Goal: Find specific page/section: Find specific page/section

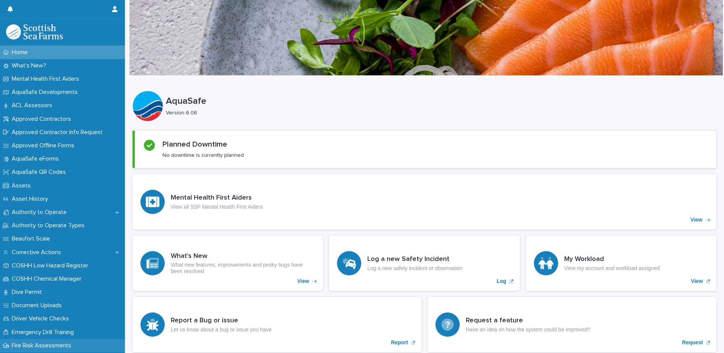
scroll to position [110, 0]
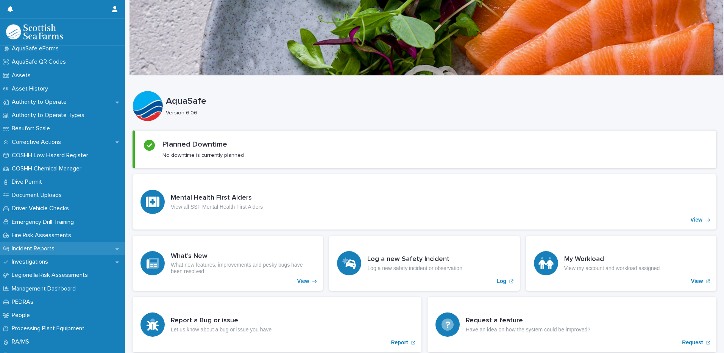
click at [55, 245] on p "Incident Reports" at bounding box center [35, 248] width 52 height 7
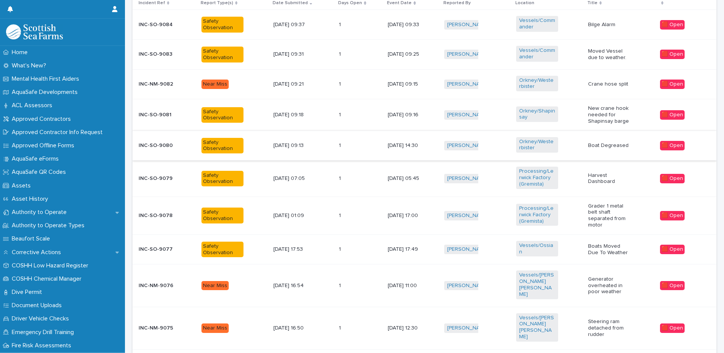
scroll to position [343, 0]
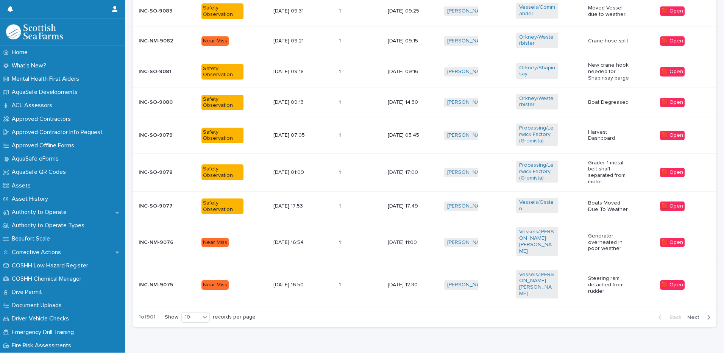
click at [687, 315] on span "Next" at bounding box center [695, 317] width 17 height 5
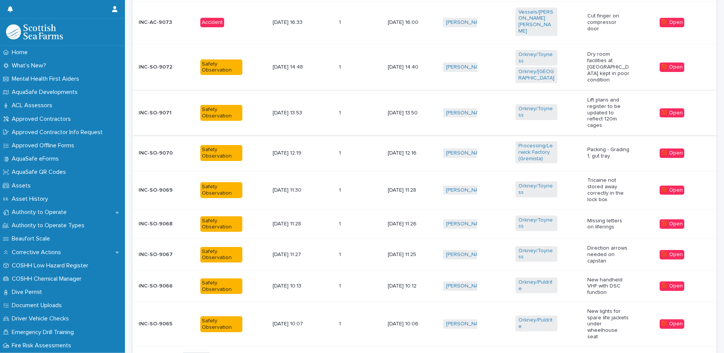
scroll to position [355, 0]
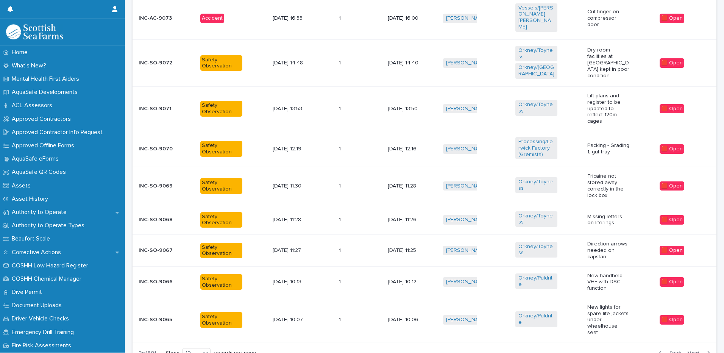
click at [689, 350] on span "Next" at bounding box center [695, 352] width 17 height 5
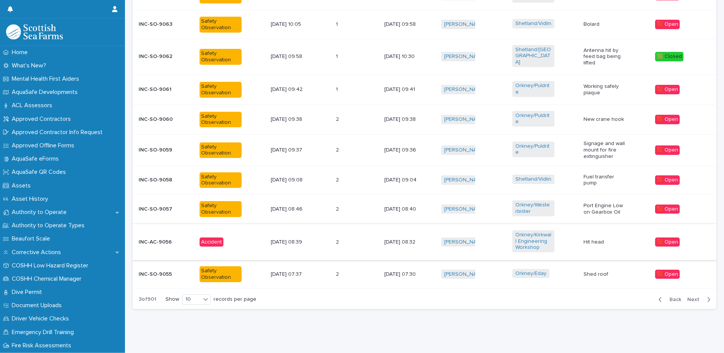
scroll to position [330, 0]
click at [491, 238] on div "[PERSON_NAME] + 0" at bounding box center [473, 242] width 65 height 16
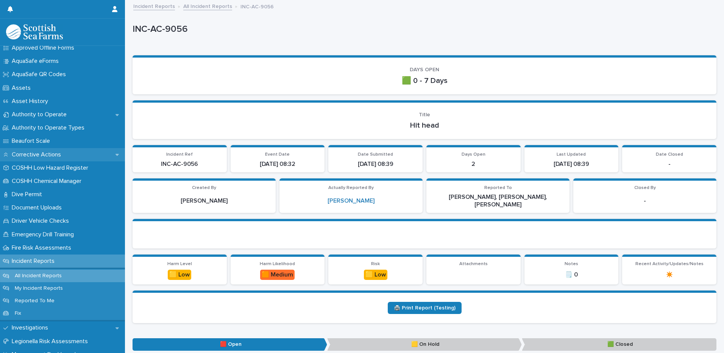
scroll to position [98, 0]
click at [39, 258] on p "Incident Reports" at bounding box center [35, 260] width 52 height 7
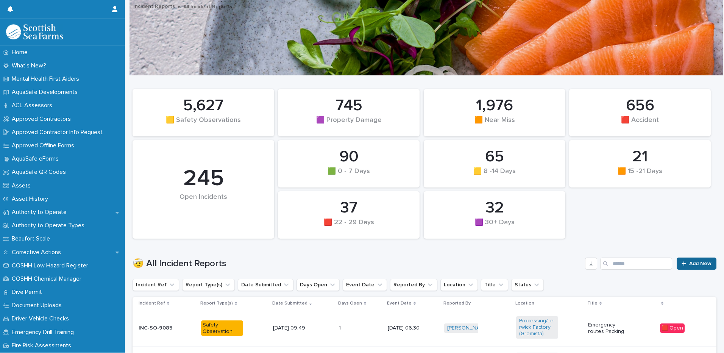
click at [689, 264] on span "Add New" at bounding box center [700, 263] width 22 height 5
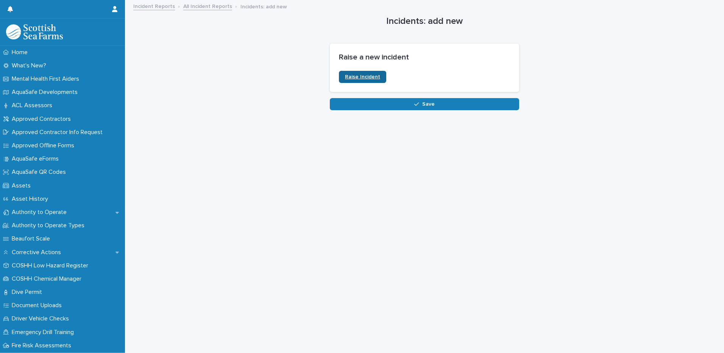
click at [359, 71] on link "Raise Incident" at bounding box center [362, 77] width 47 height 12
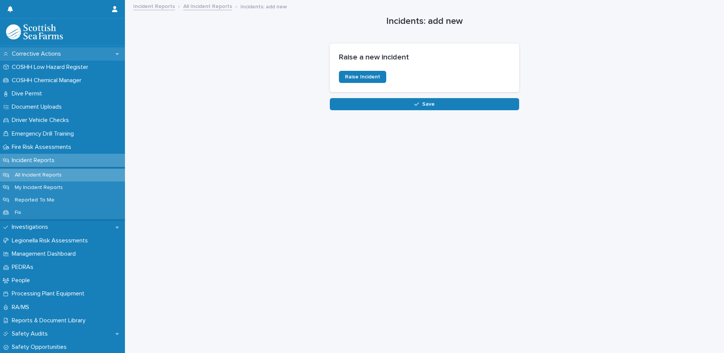
scroll to position [199, 0]
click at [60, 171] on div "All Incident Reports" at bounding box center [62, 174] width 125 height 12
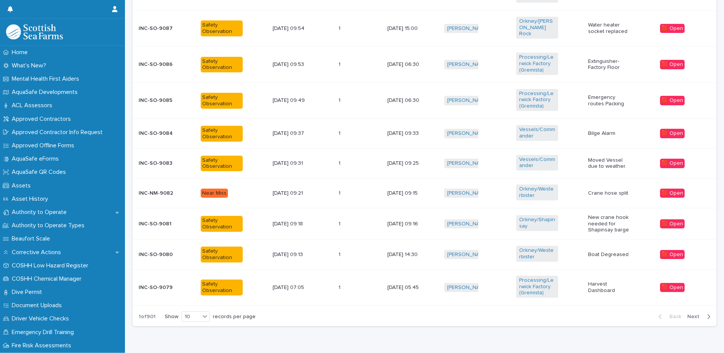
scroll to position [337, 0]
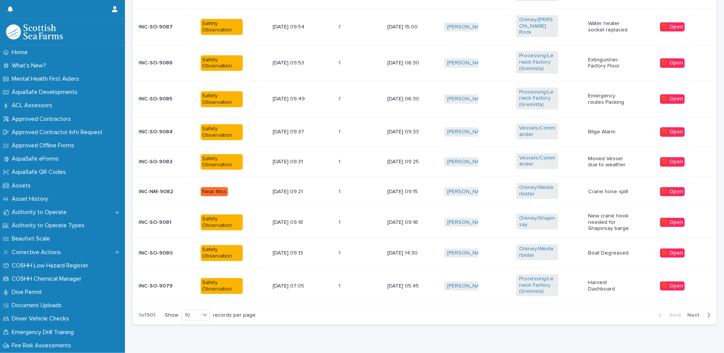
click at [227, 123] on div "Safety Observation" at bounding box center [222, 131] width 42 height 17
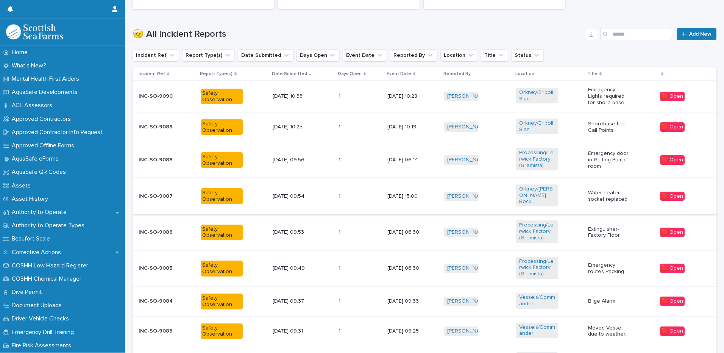
scroll to position [229, 0]
click at [213, 60] on button "Report Type(s)" at bounding box center [208, 55] width 53 height 12
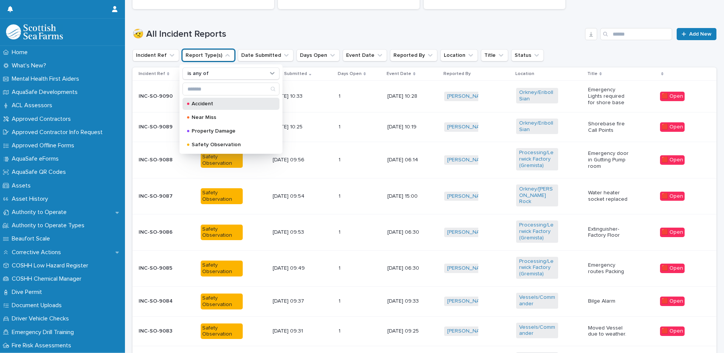
click at [211, 104] on p "Accident" at bounding box center [230, 103] width 76 height 5
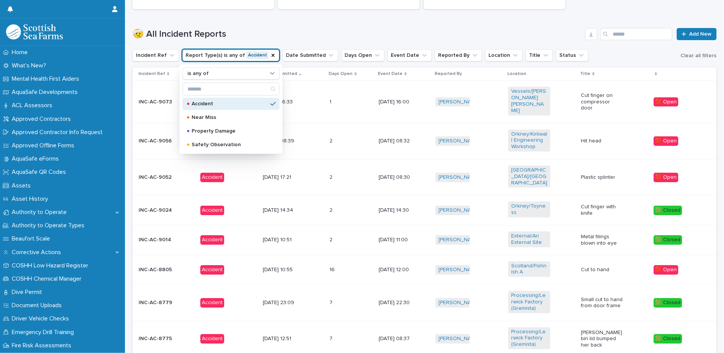
click at [489, 15] on div "🤕 All Incident Reports Add New" at bounding box center [424, 31] width 584 height 36
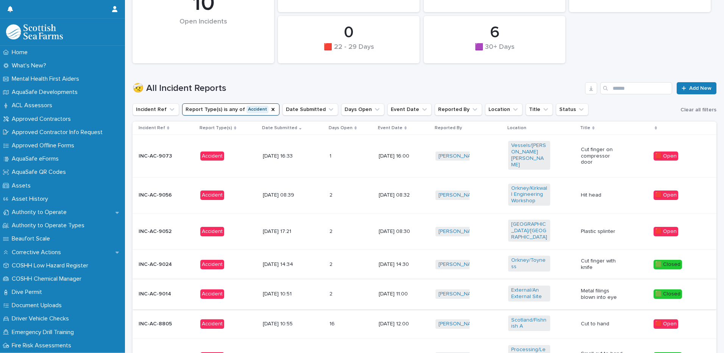
scroll to position [176, 0]
click at [488, 187] on div "[PERSON_NAME] + 0" at bounding box center [468, 195] width 67 height 16
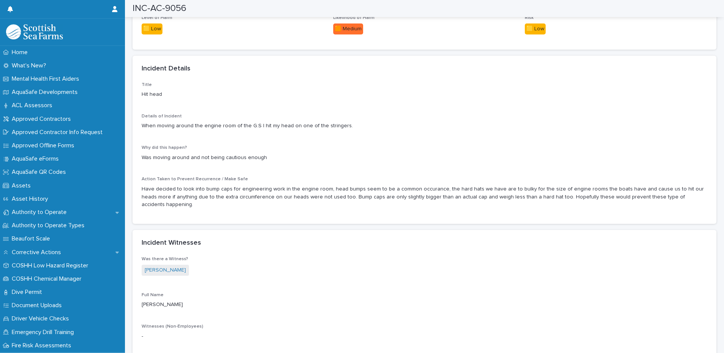
scroll to position [571, 0]
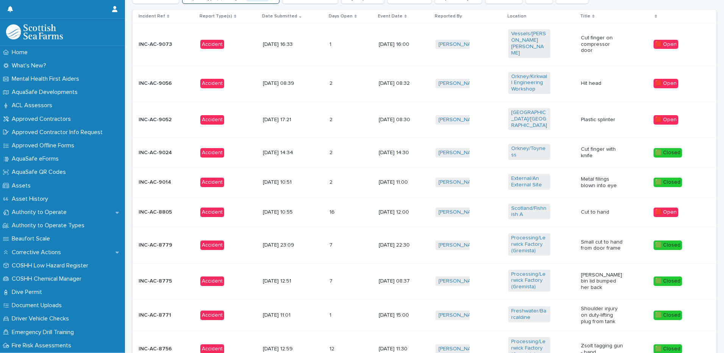
scroll to position [287, 0]
click at [341, 150] on p at bounding box center [339, 153] width 21 height 6
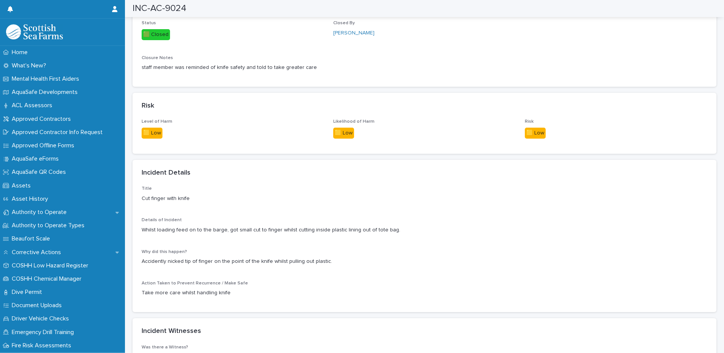
scroll to position [452, 0]
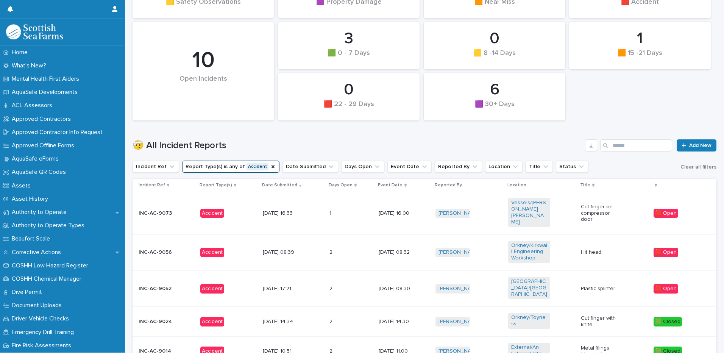
scroll to position [115, 0]
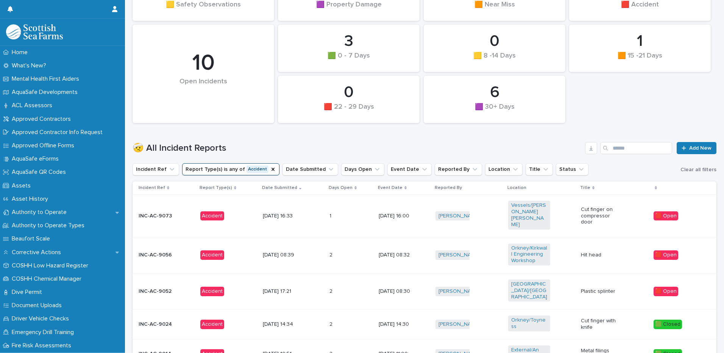
click at [491, 196] on td "[PERSON_NAME] + 0" at bounding box center [468, 216] width 73 height 42
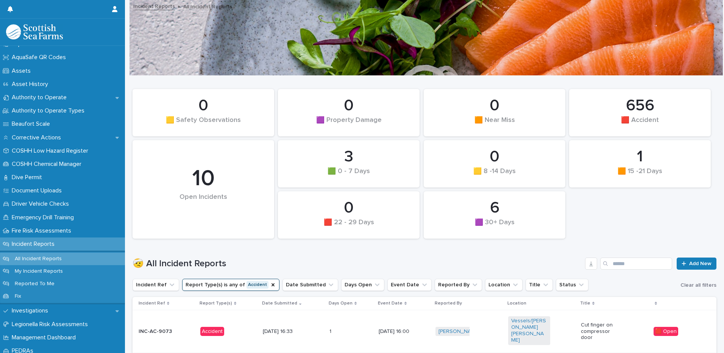
scroll to position [115, 0]
click at [36, 245] on p "Incident Reports" at bounding box center [35, 243] width 52 height 7
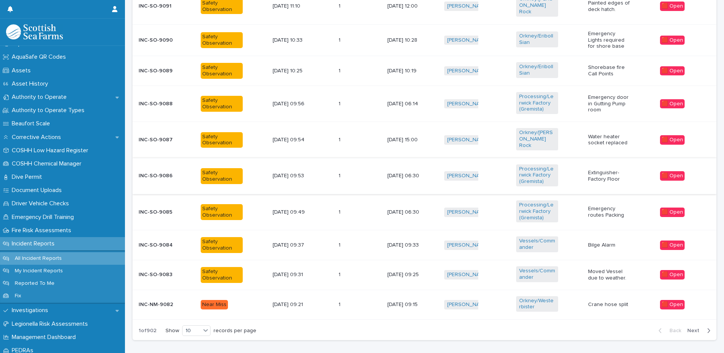
scroll to position [346, 0]
